Goal: Task Accomplishment & Management: Use online tool/utility

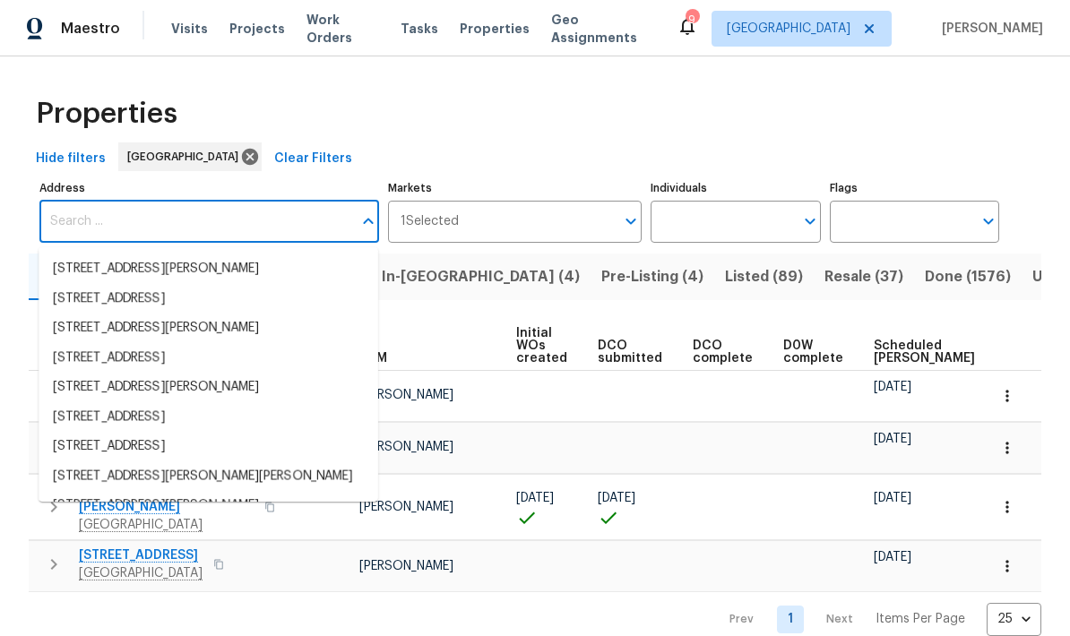
scroll to position [115, 0]
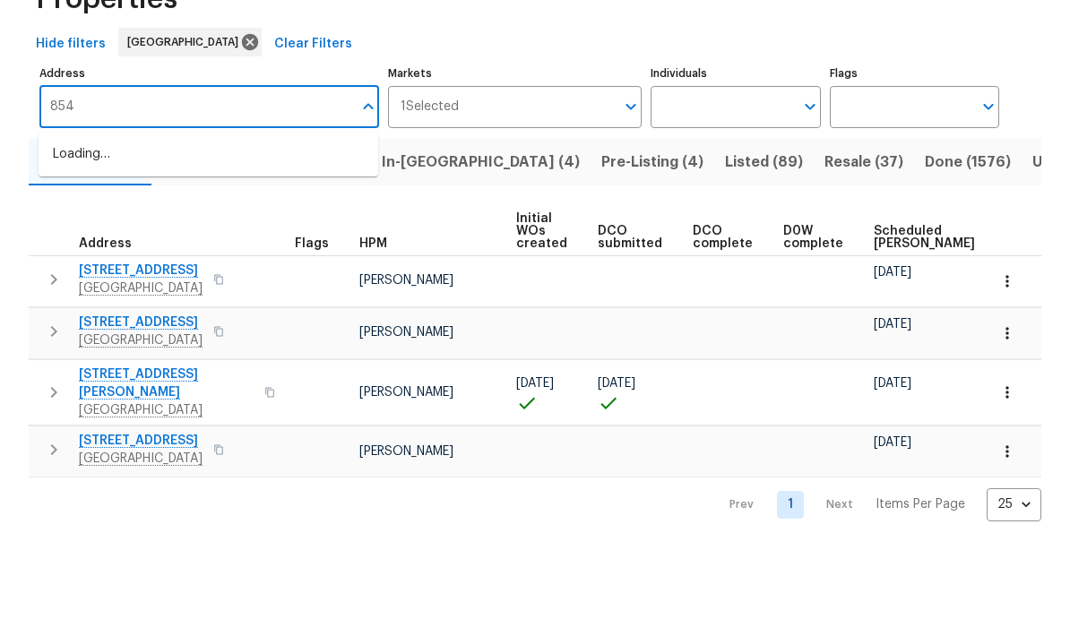
type input "8549"
click at [226, 254] on li "[STREET_ADDRESS]" at bounding box center [209, 269] width 340 height 30
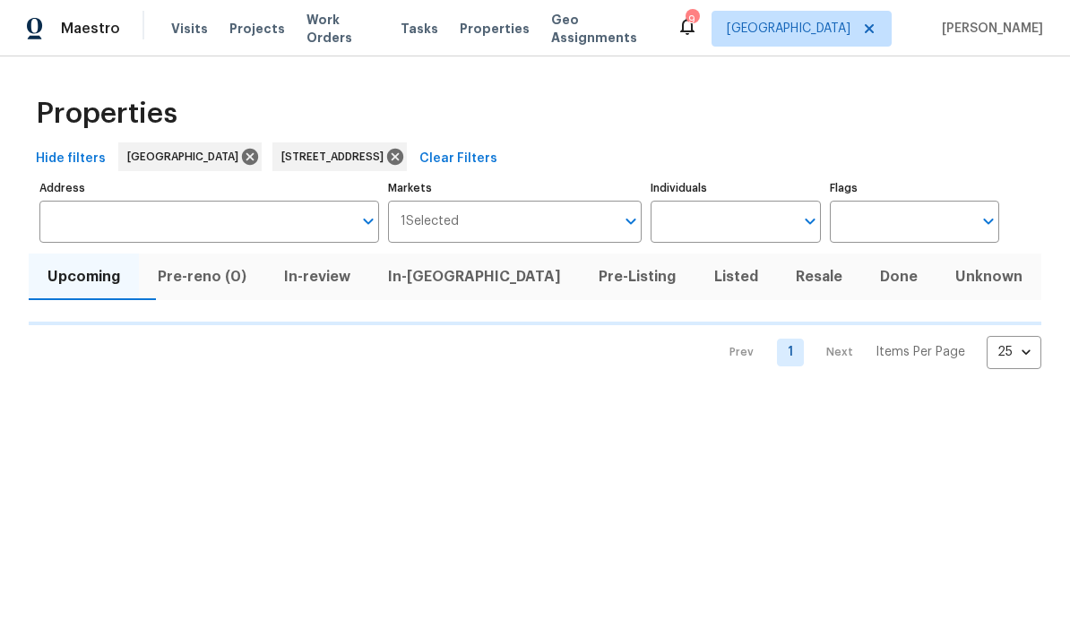
type input "[STREET_ADDRESS]"
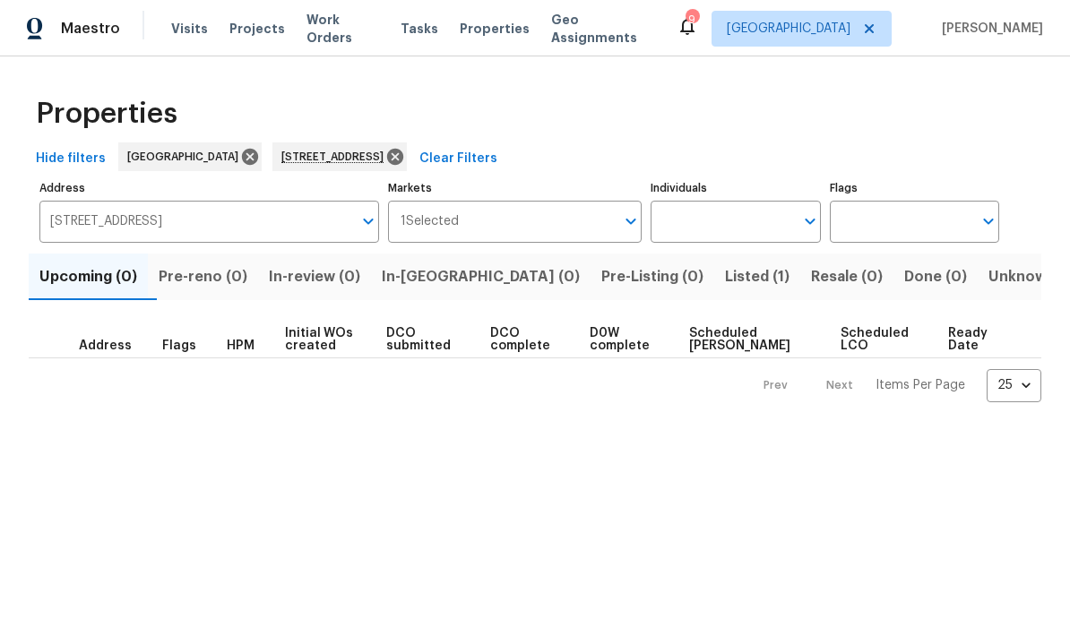
click at [725, 282] on span "Listed (1)" at bounding box center [757, 276] width 65 height 25
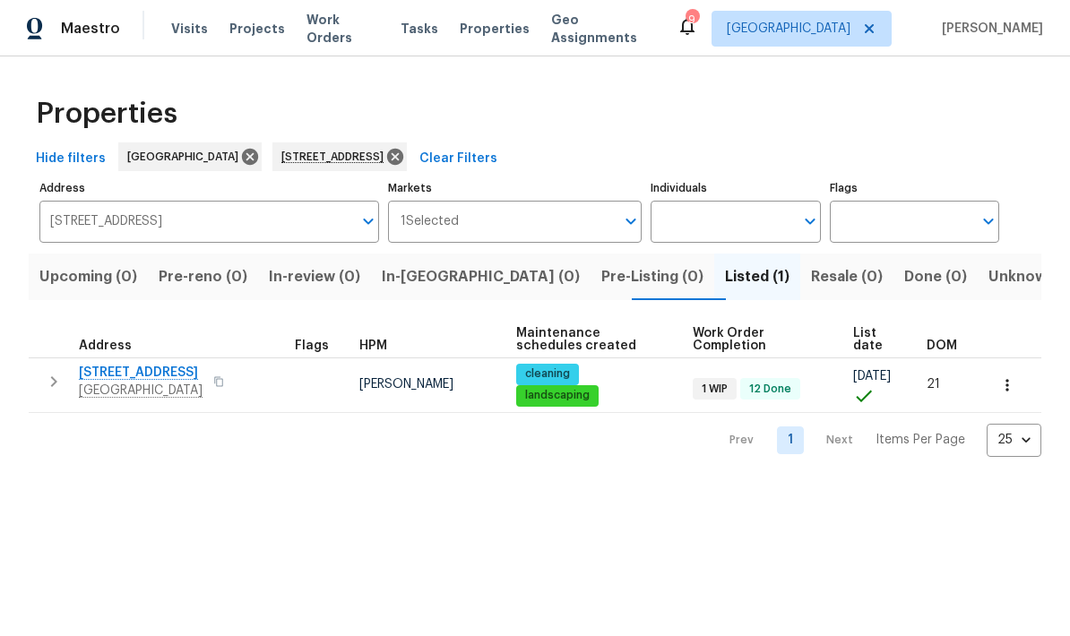
click at [51, 383] on icon "button" at bounding box center [54, 382] width 22 height 22
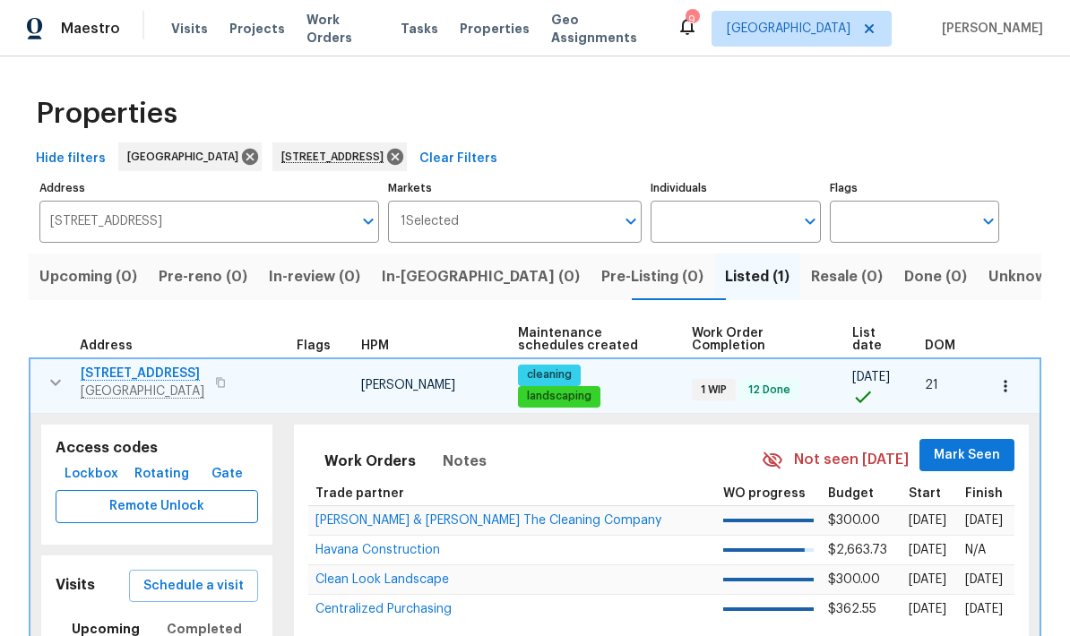
click at [142, 505] on span "Remote Unlock" at bounding box center [157, 507] width 174 height 22
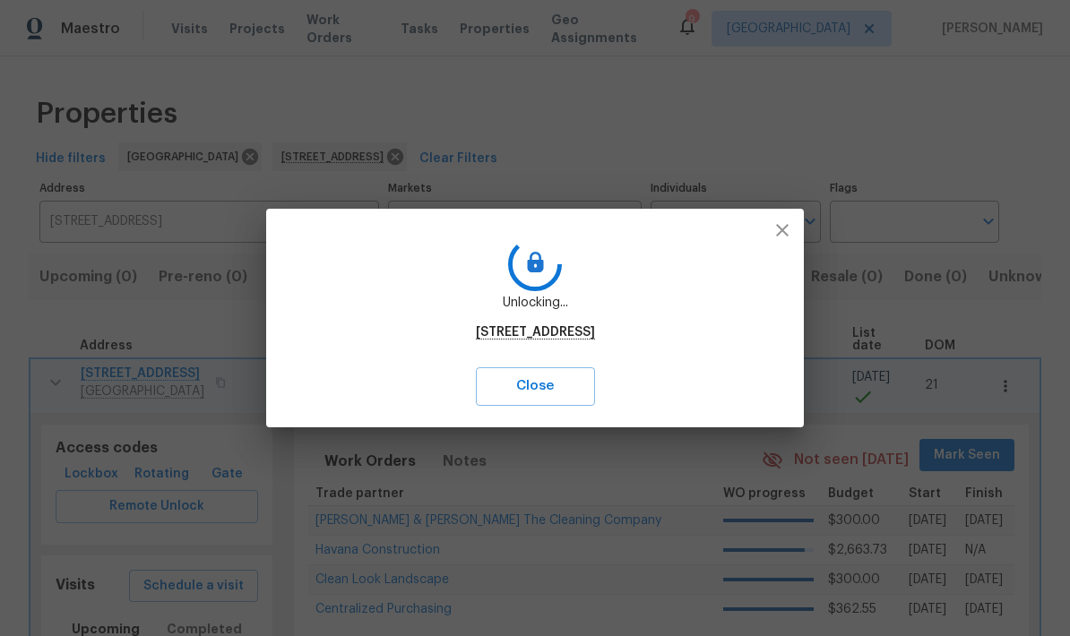
click at [790, 234] on icon "button" at bounding box center [783, 231] width 22 height 22
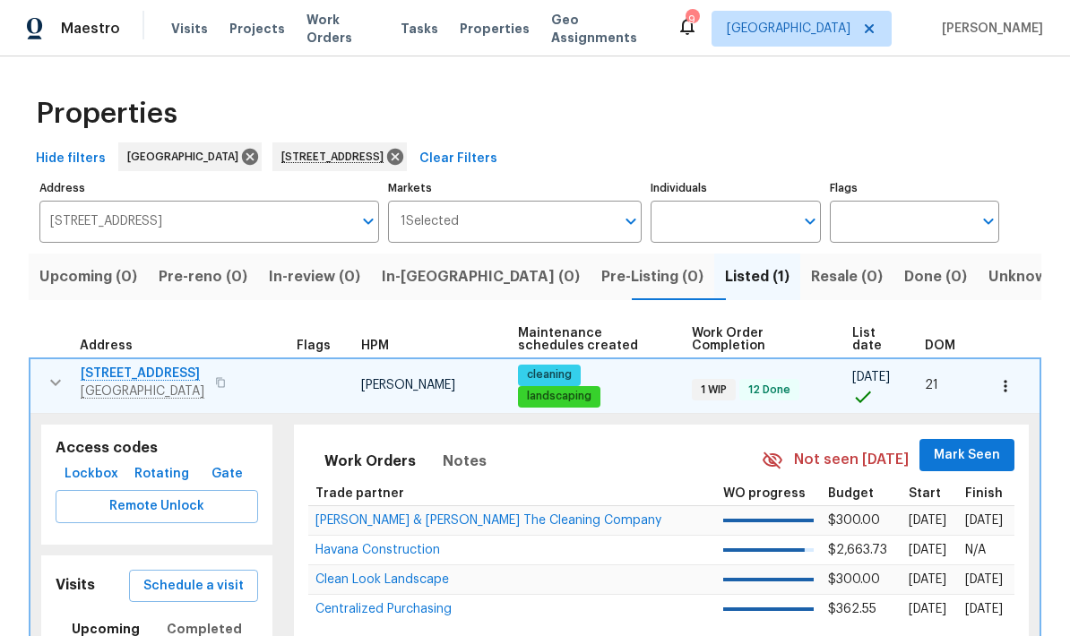
click at [166, 474] on span "Rotating" at bounding box center [161, 474] width 55 height 22
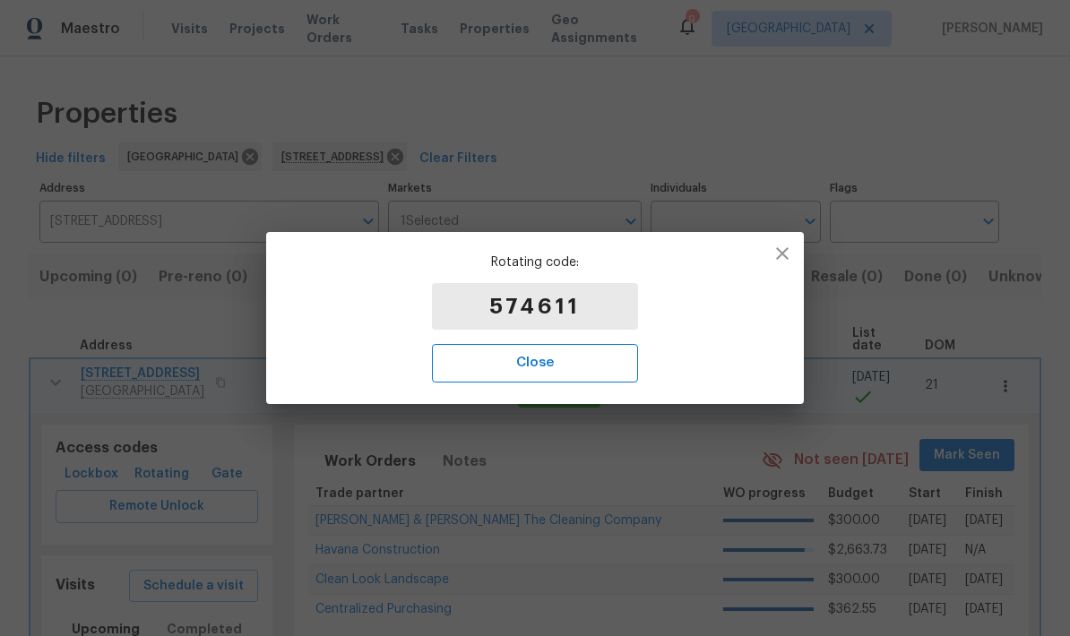
click at [552, 370] on span "Close" at bounding box center [535, 362] width 167 height 23
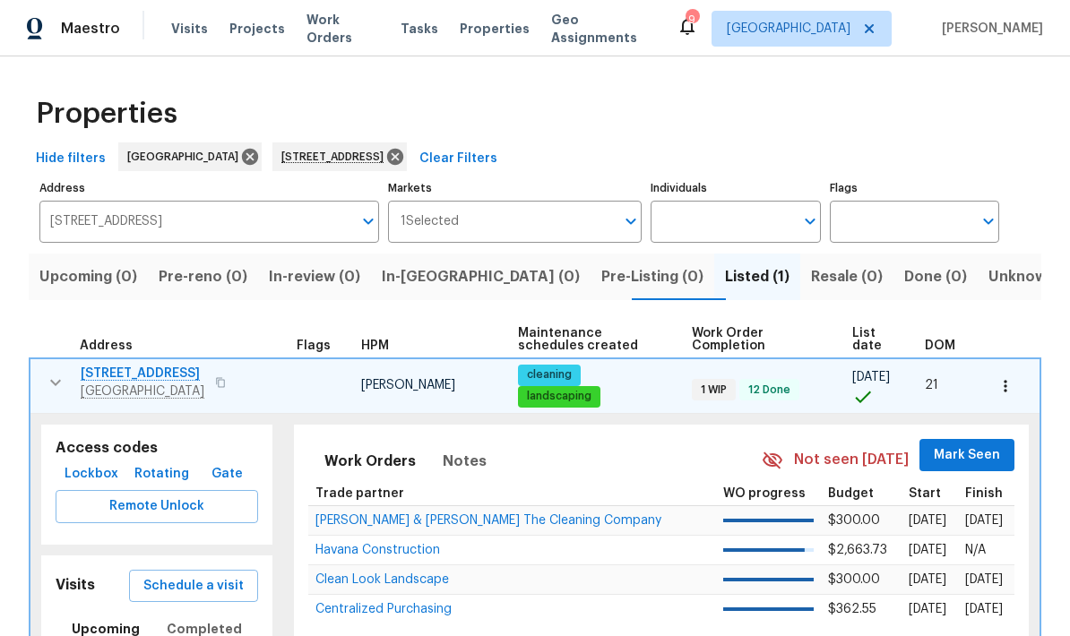
click at [101, 476] on span "Lockbox" at bounding box center [92, 474] width 54 height 22
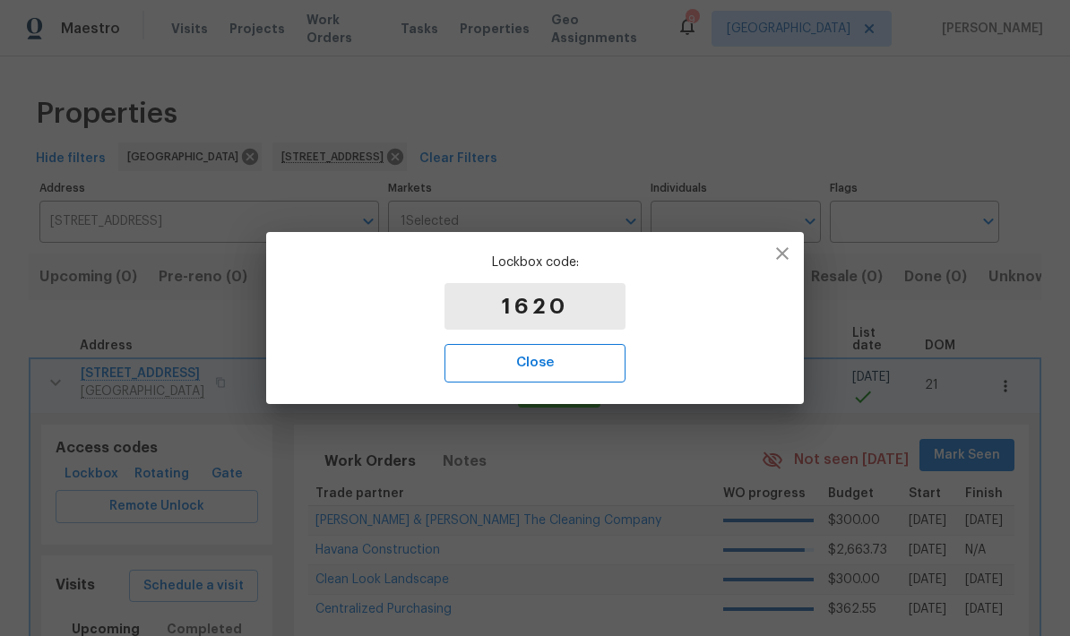
click at [574, 367] on span "Close" at bounding box center [535, 362] width 142 height 23
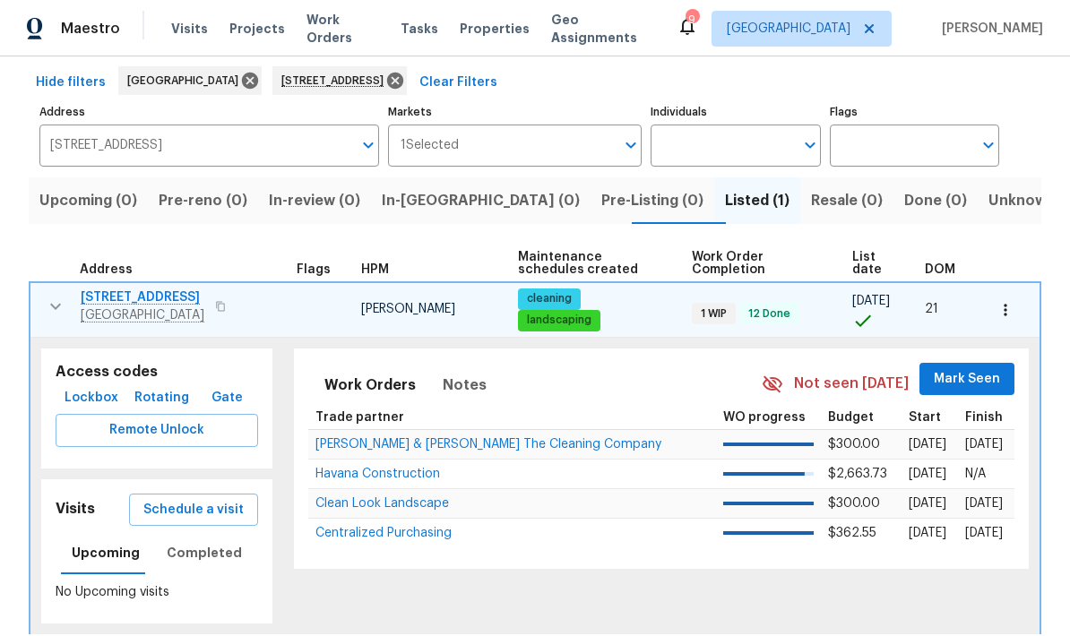
scroll to position [75, 0]
click at [207, 511] on span "Schedule a visit" at bounding box center [193, 511] width 100 height 22
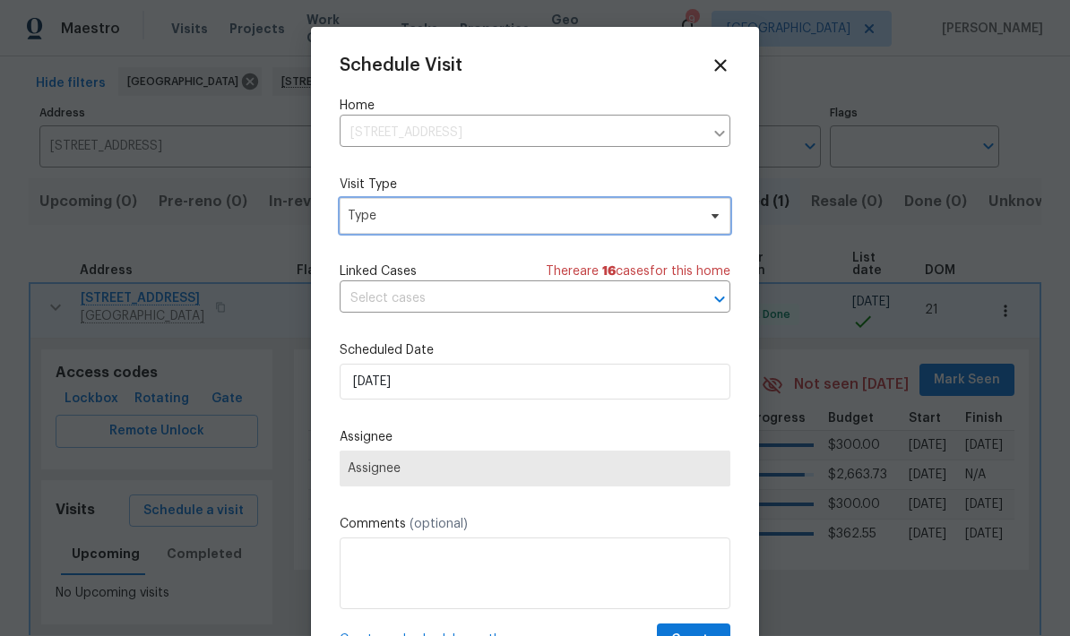
click at [514, 205] on span "Type" at bounding box center [535, 216] width 391 height 36
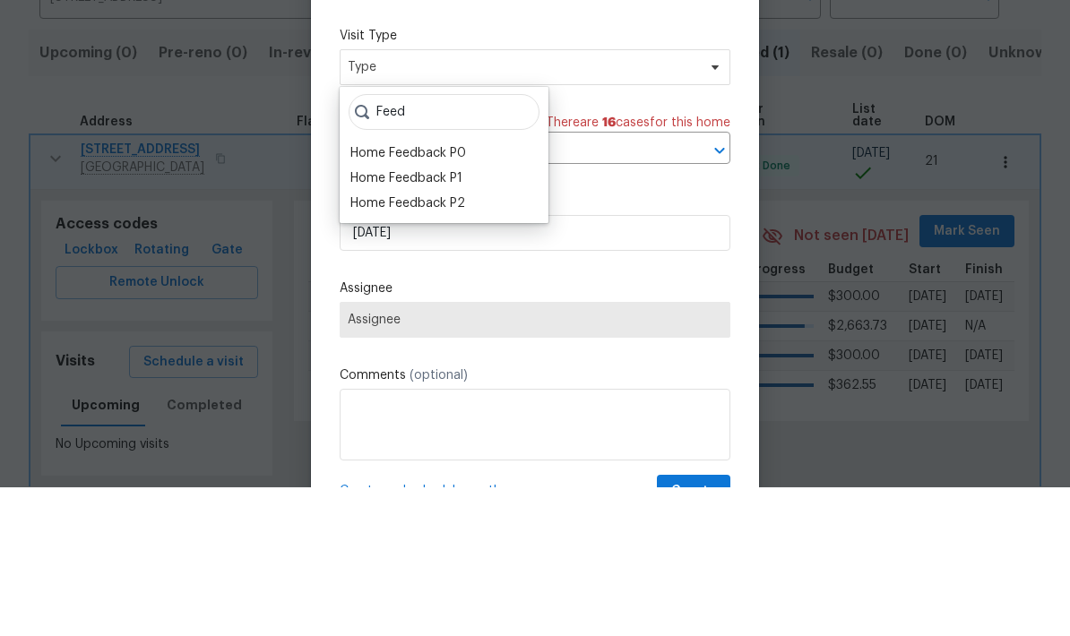
type input "Feed"
click at [470, 289] on div "Home Feedback P0" at bounding box center [444, 301] width 198 height 25
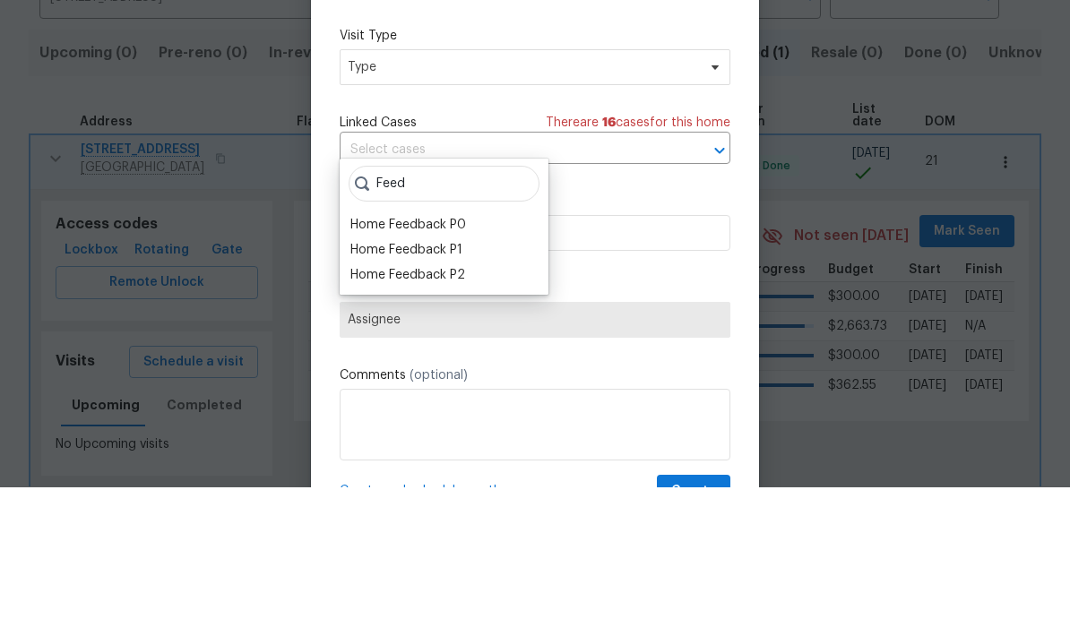
scroll to position [72, 0]
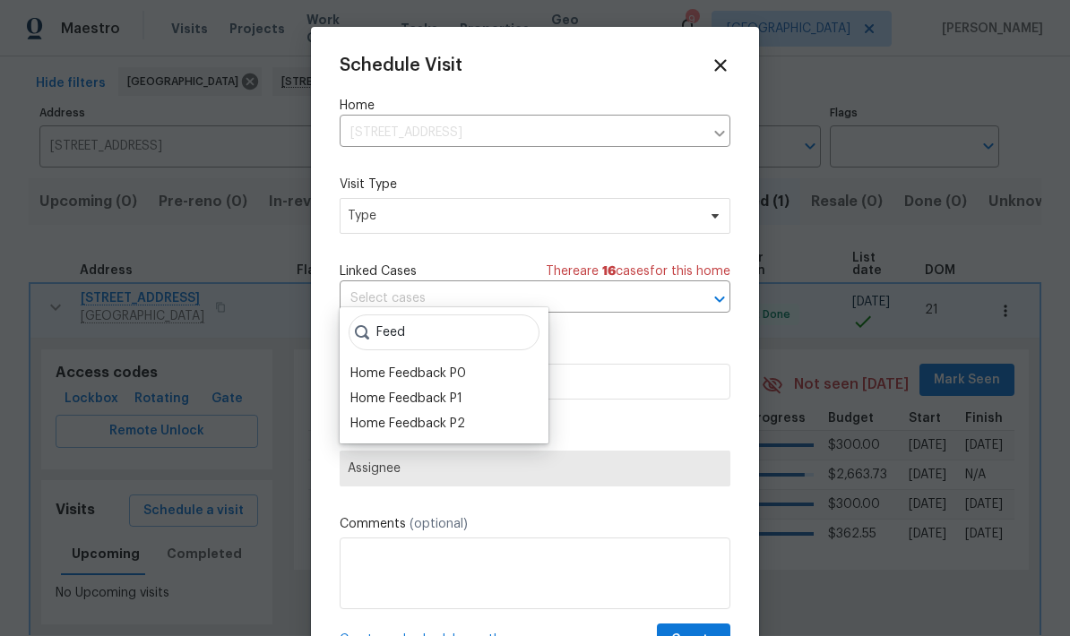
click at [453, 365] on div "Home Feedback P0" at bounding box center [408, 374] width 116 height 18
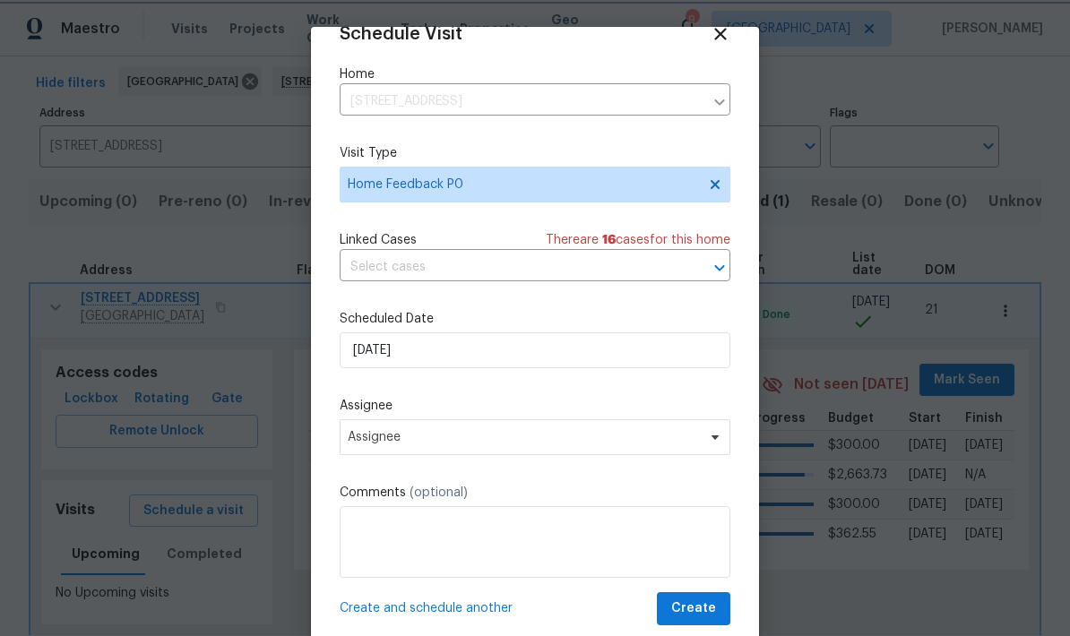
scroll to position [35, 0]
click at [548, 437] on span "Assignee" at bounding box center [523, 437] width 351 height 14
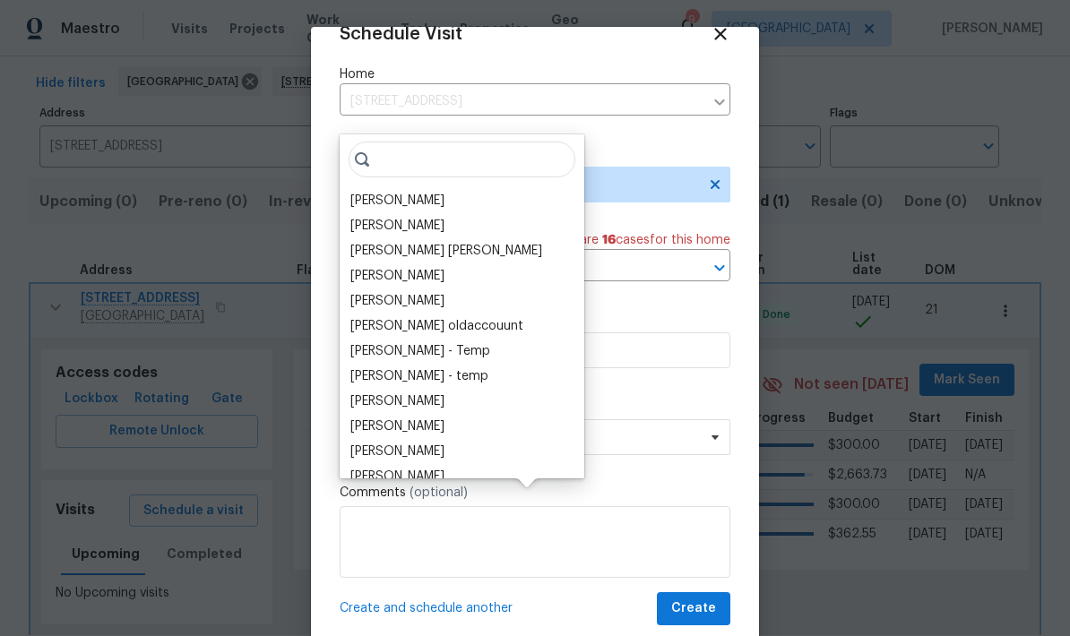
click at [418, 192] on div "[PERSON_NAME]" at bounding box center [397, 201] width 94 height 18
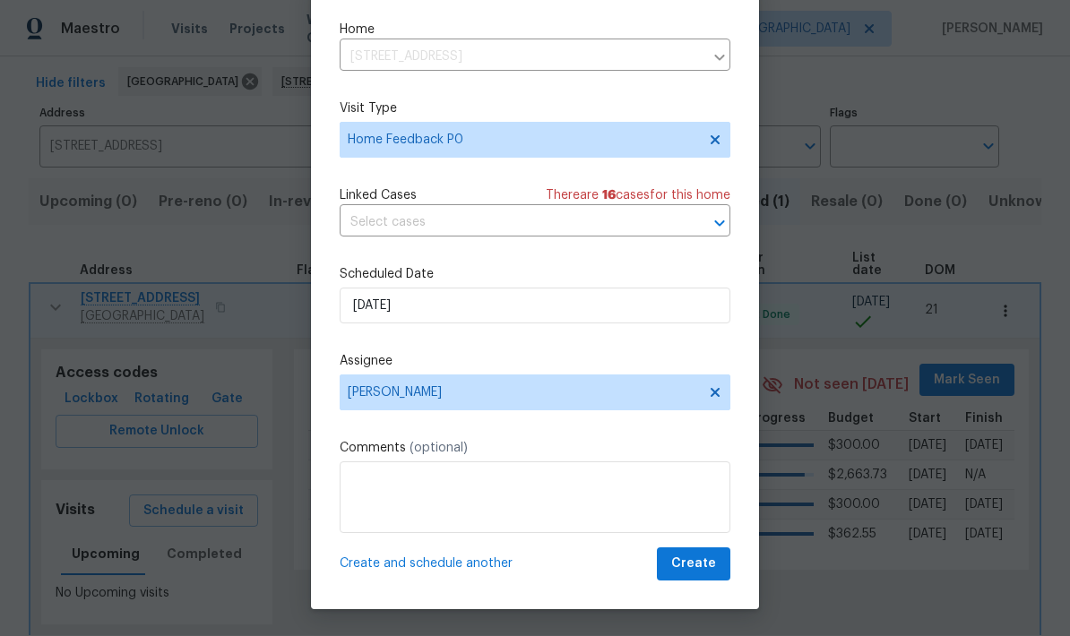
scroll to position [45, 0]
click at [712, 566] on span "Create" at bounding box center [693, 564] width 45 height 22
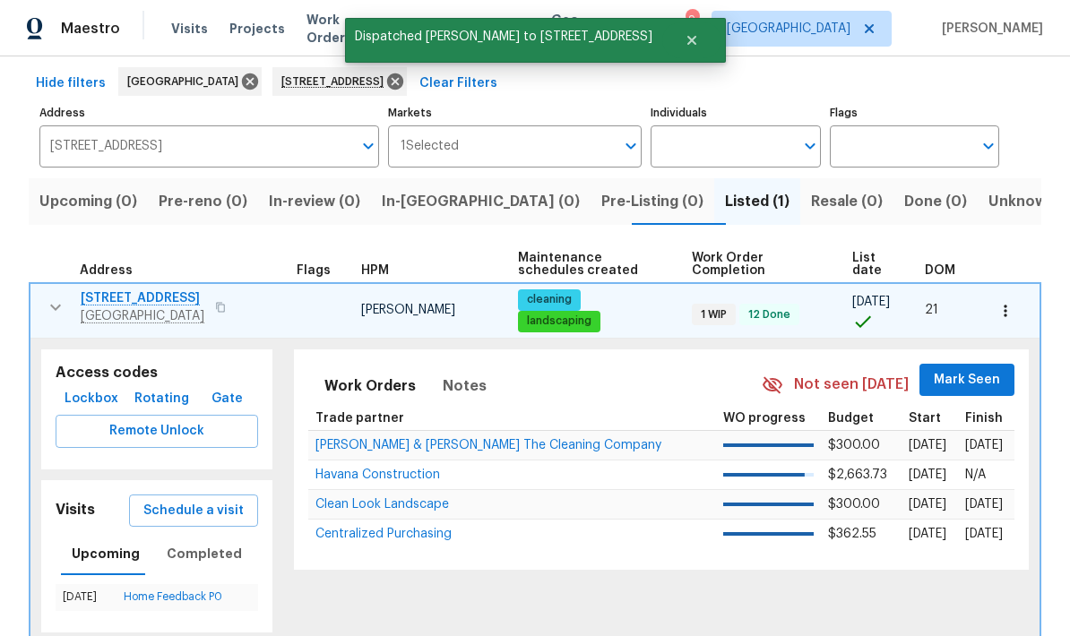
scroll to position [0, 0]
